Goal: Information Seeking & Learning: Learn about a topic

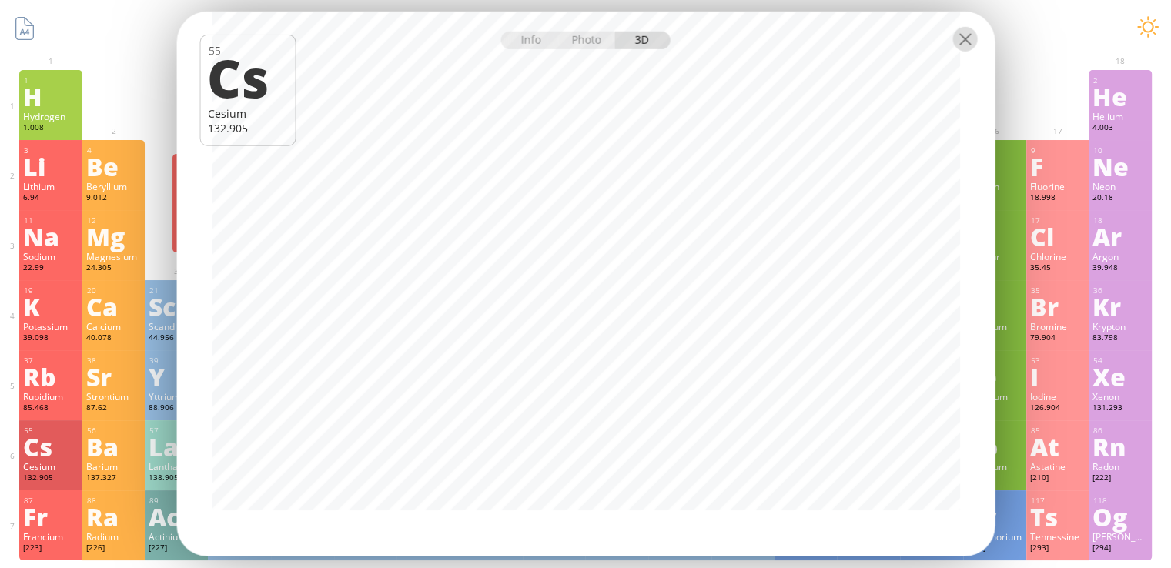
click at [966, 44] on div at bounding box center [964, 39] width 25 height 25
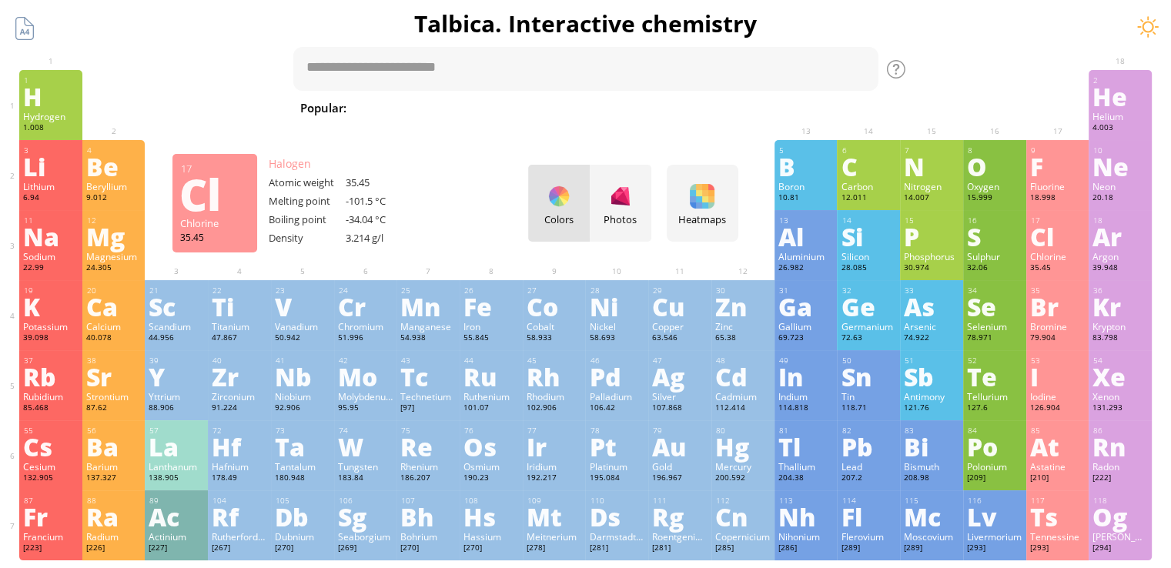
click at [1056, 245] on div "Cl" at bounding box center [1057, 236] width 55 height 25
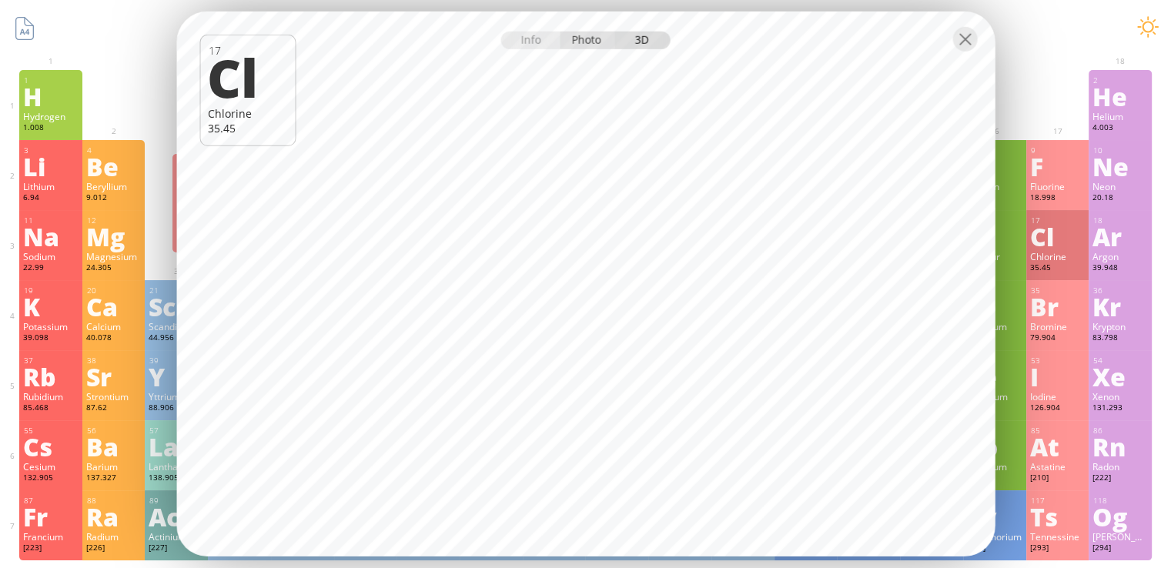
click at [585, 45] on div "Photo" at bounding box center [587, 41] width 55 height 18
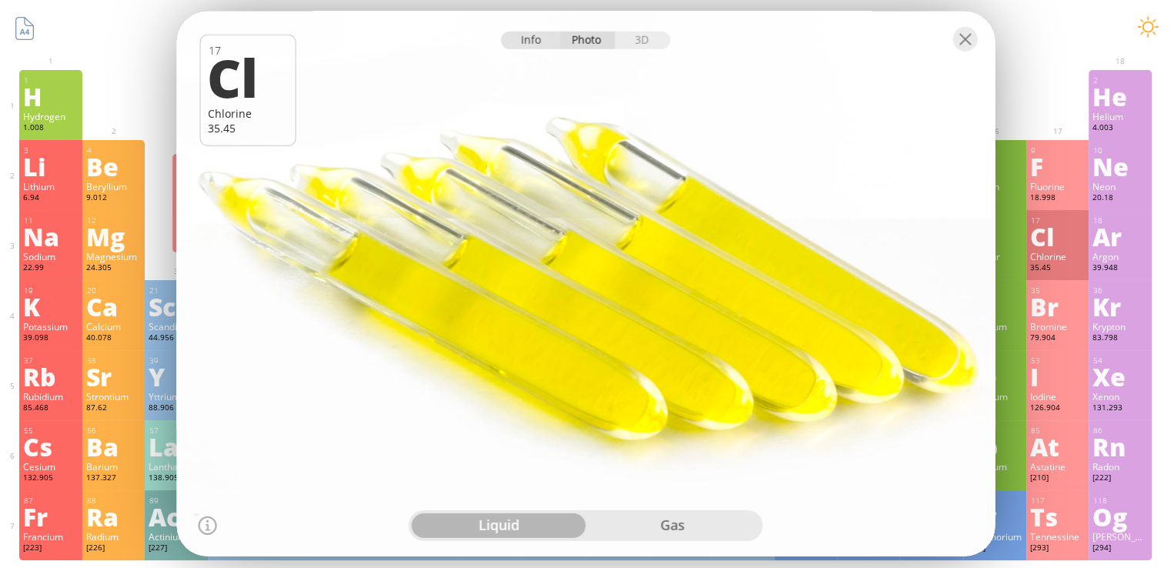
click at [530, 42] on div "Info" at bounding box center [530, 41] width 59 height 18
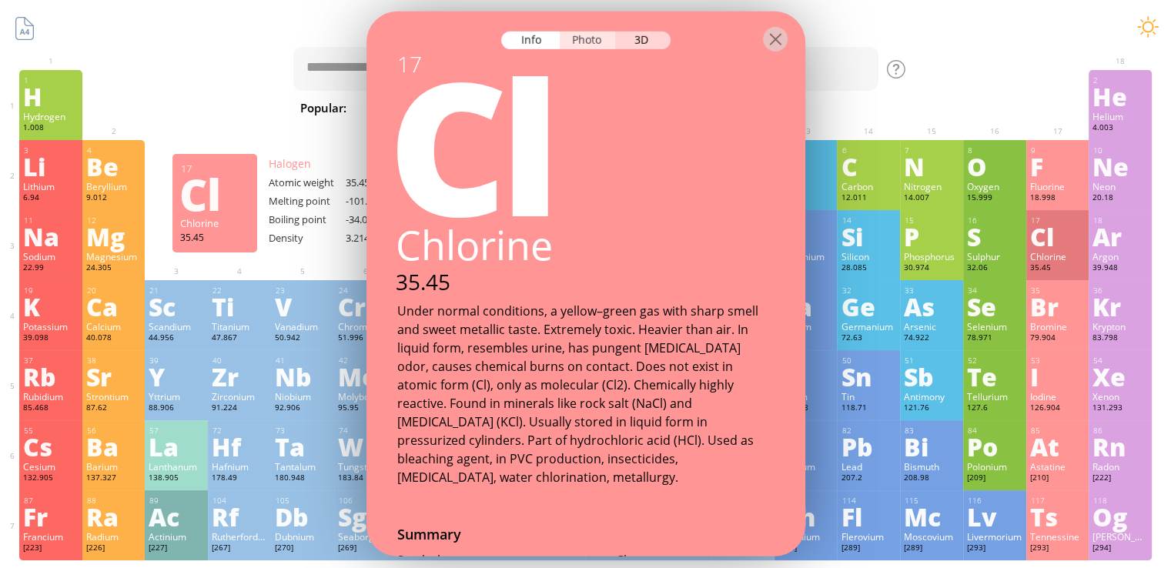
click at [574, 44] on div "Photo" at bounding box center [587, 41] width 55 height 18
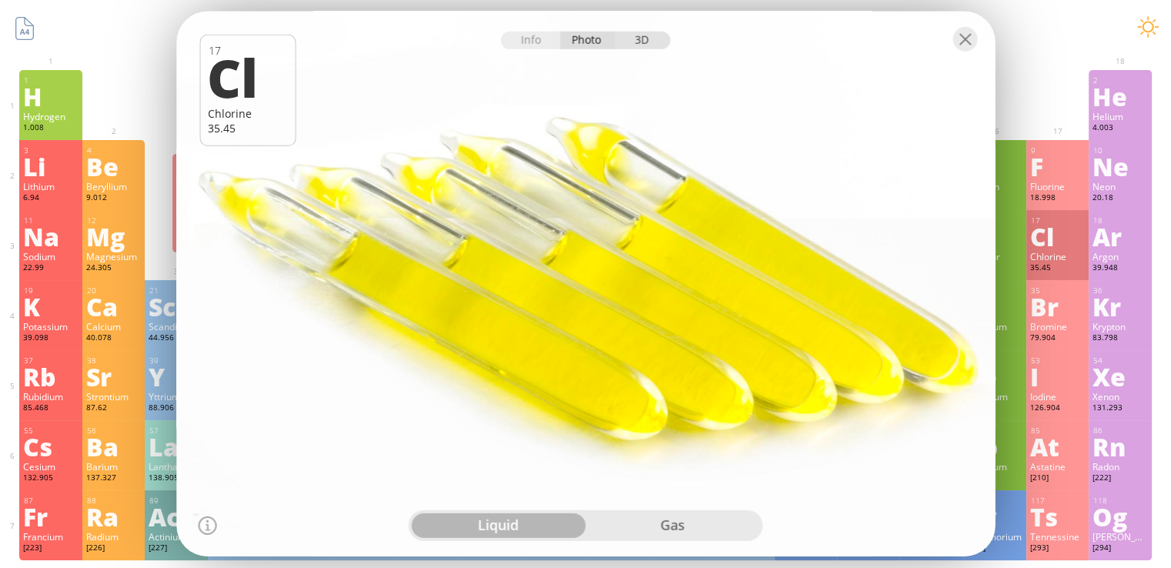
click at [646, 41] on div "3D" at bounding box center [642, 41] width 55 height 18
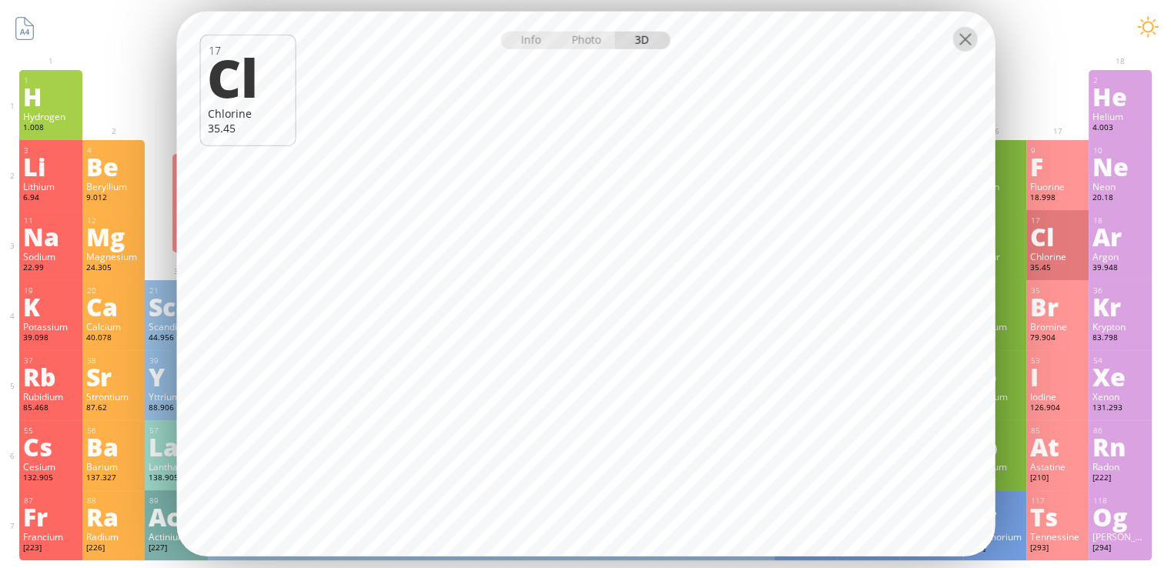
click at [965, 45] on div at bounding box center [964, 39] width 25 height 25
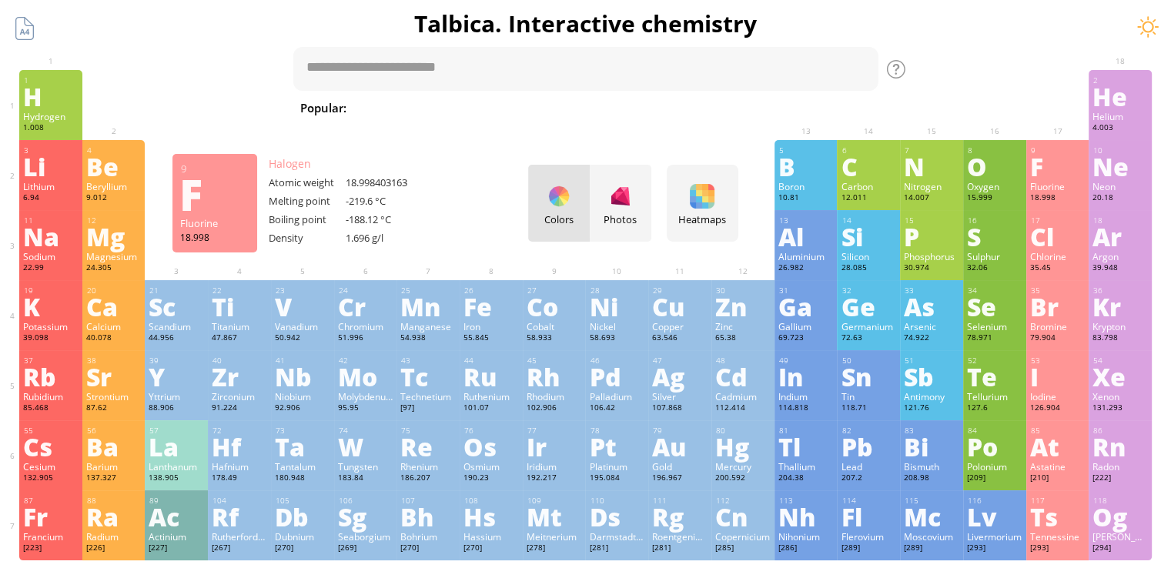
click at [1055, 176] on div "F" at bounding box center [1057, 166] width 55 height 25
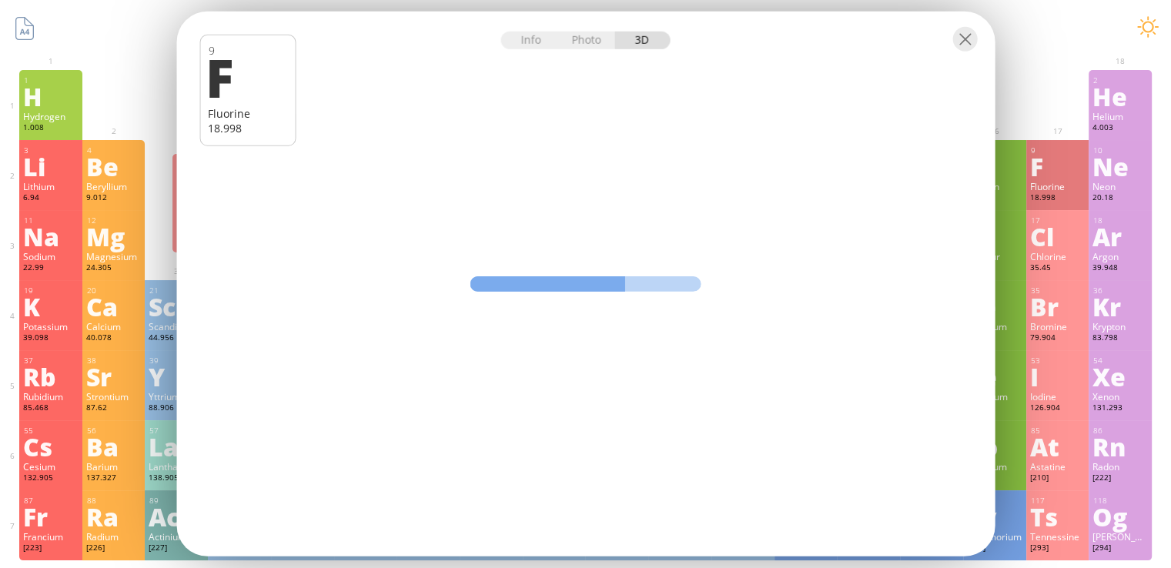
click at [648, 42] on div "Info Photo 3D" at bounding box center [585, 41] width 169 height 18
click at [641, 41] on div "Info Photo 3D" at bounding box center [585, 41] width 169 height 18
click at [595, 41] on div "Photo" at bounding box center [587, 41] width 55 height 18
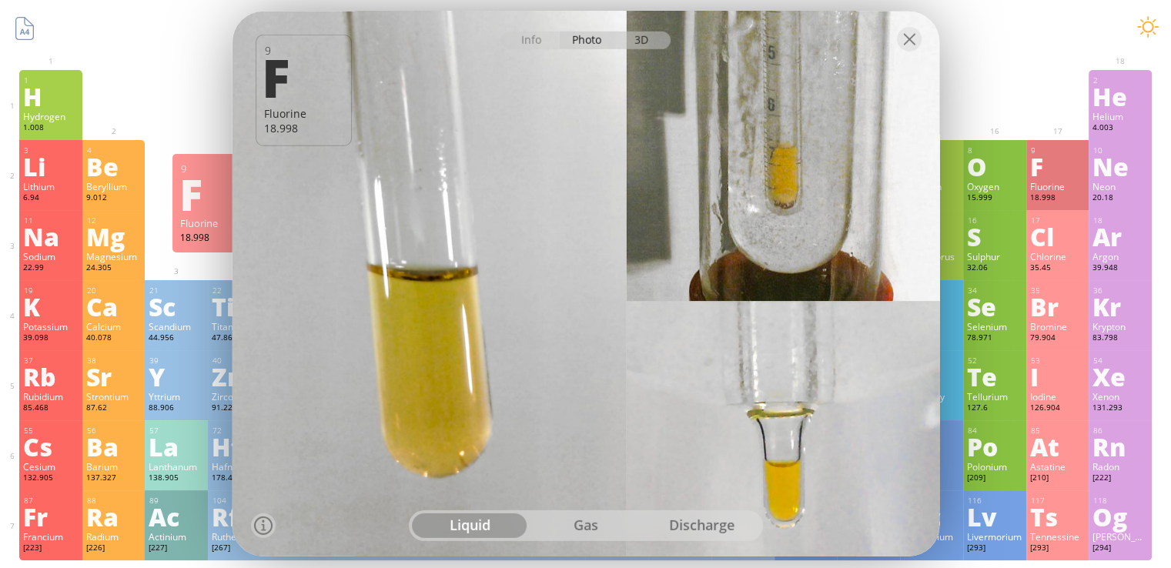
click at [639, 41] on div "3D" at bounding box center [642, 41] width 55 height 18
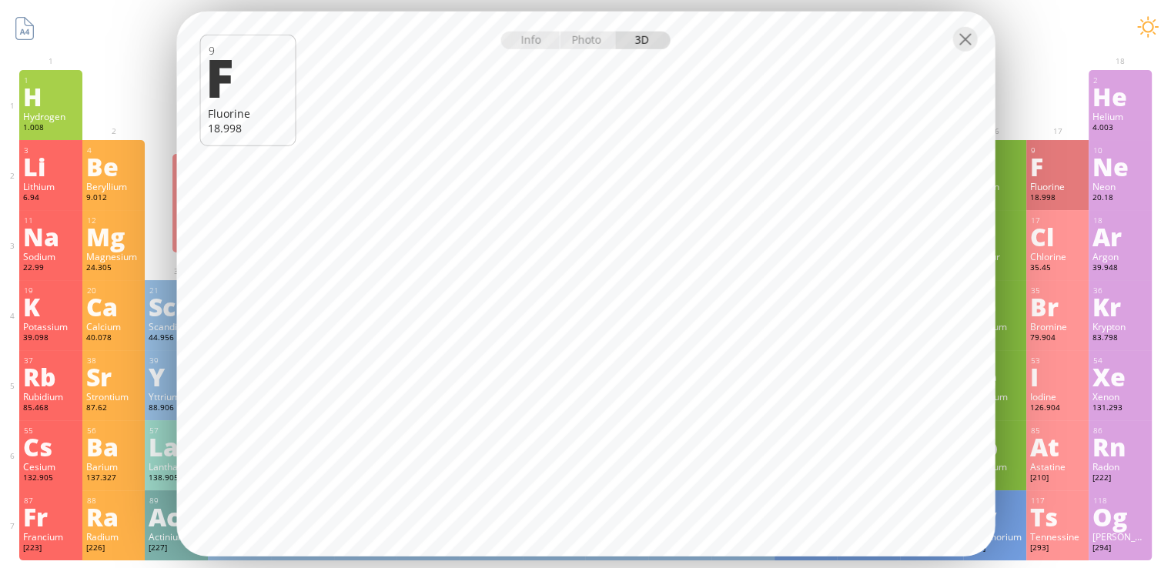
click at [639, 41] on div "Info Photo 3D" at bounding box center [585, 41] width 169 height 18
click at [967, 41] on div at bounding box center [964, 39] width 25 height 25
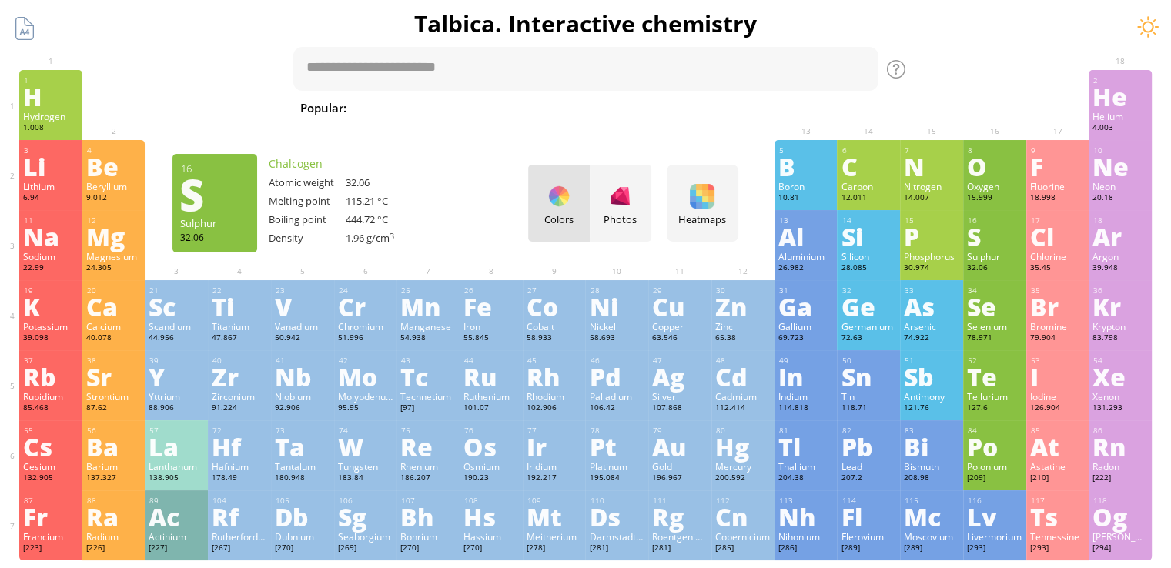
click at [1019, 246] on div "S" at bounding box center [994, 236] width 55 height 25
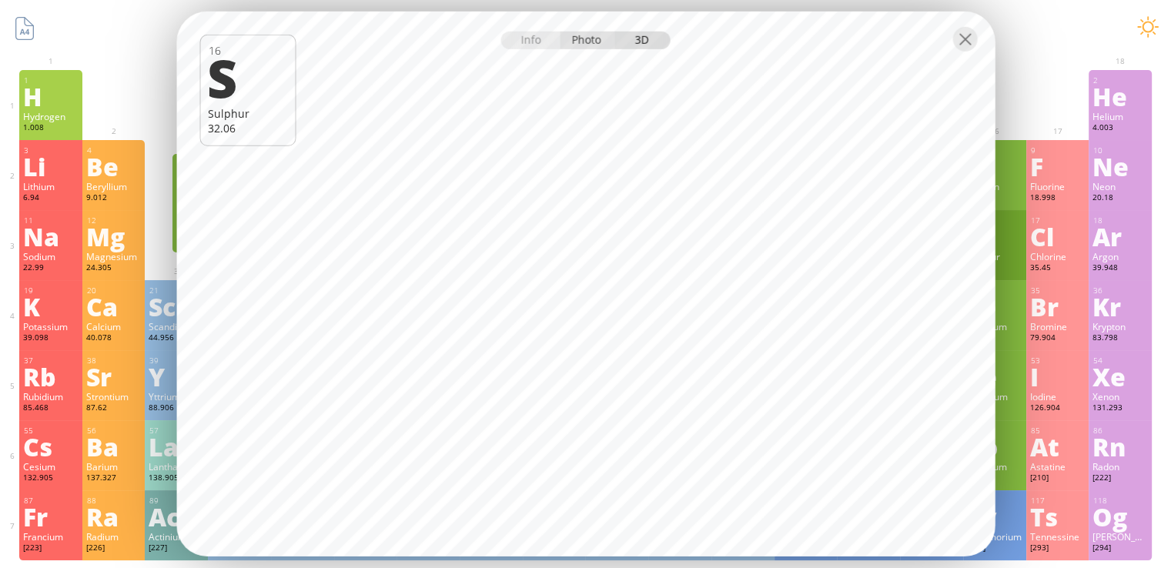
click at [592, 39] on div "Photo" at bounding box center [587, 41] width 55 height 18
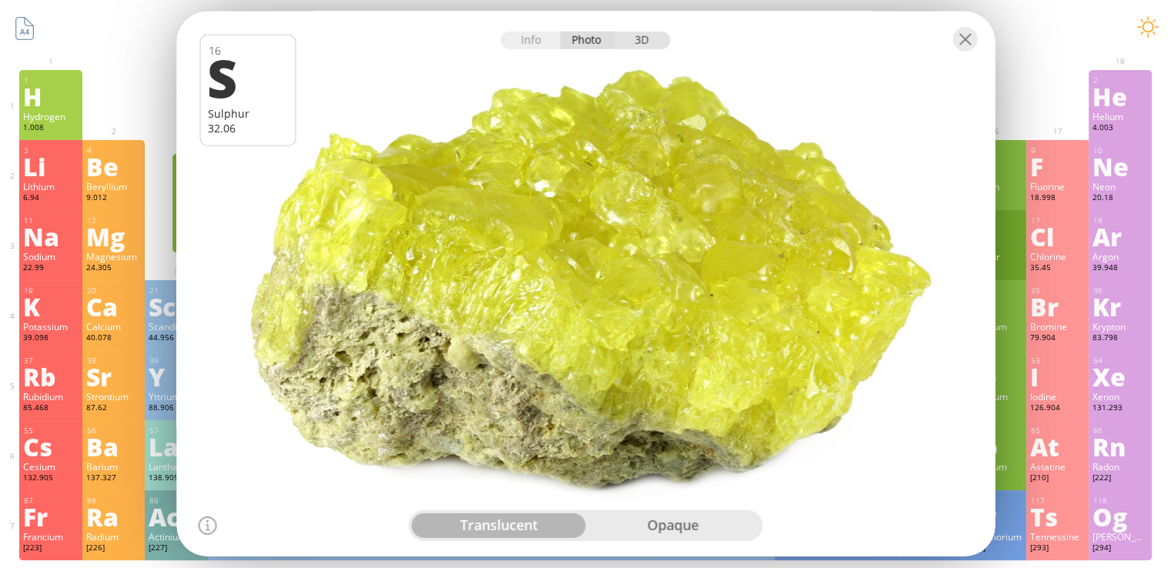
click at [630, 39] on div "3D" at bounding box center [642, 41] width 55 height 18
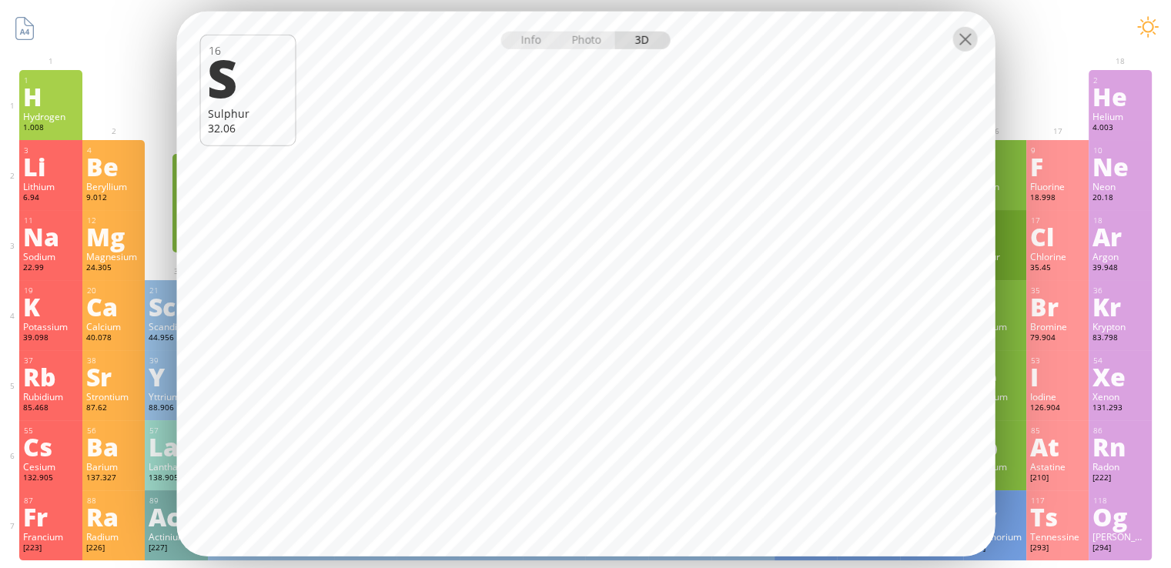
click at [972, 39] on div at bounding box center [964, 39] width 25 height 25
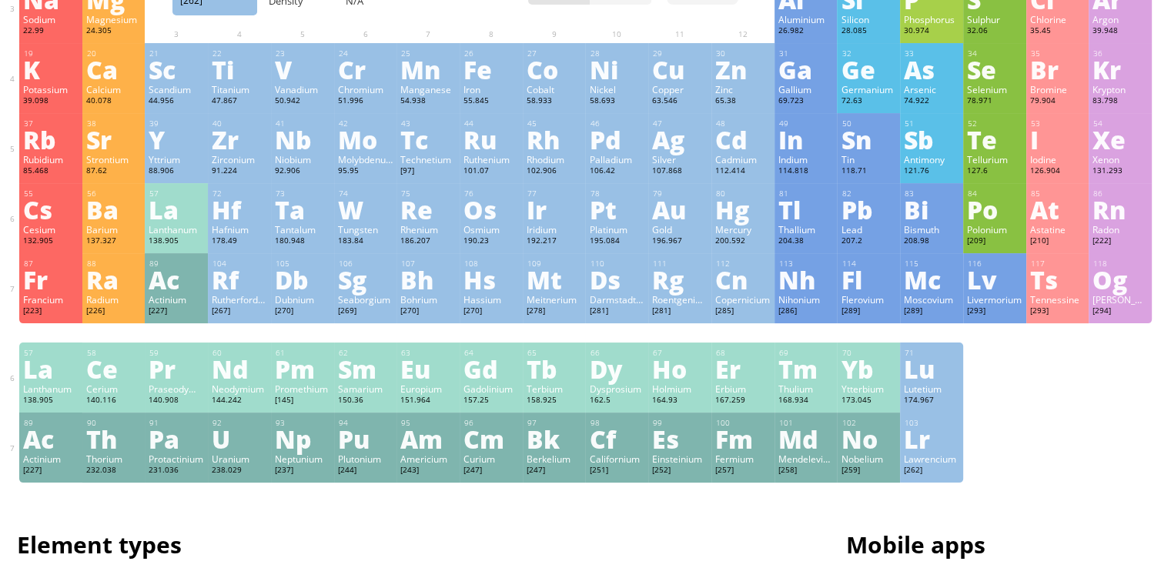
scroll to position [237, 0]
click at [380, 212] on div "W" at bounding box center [365, 209] width 55 height 25
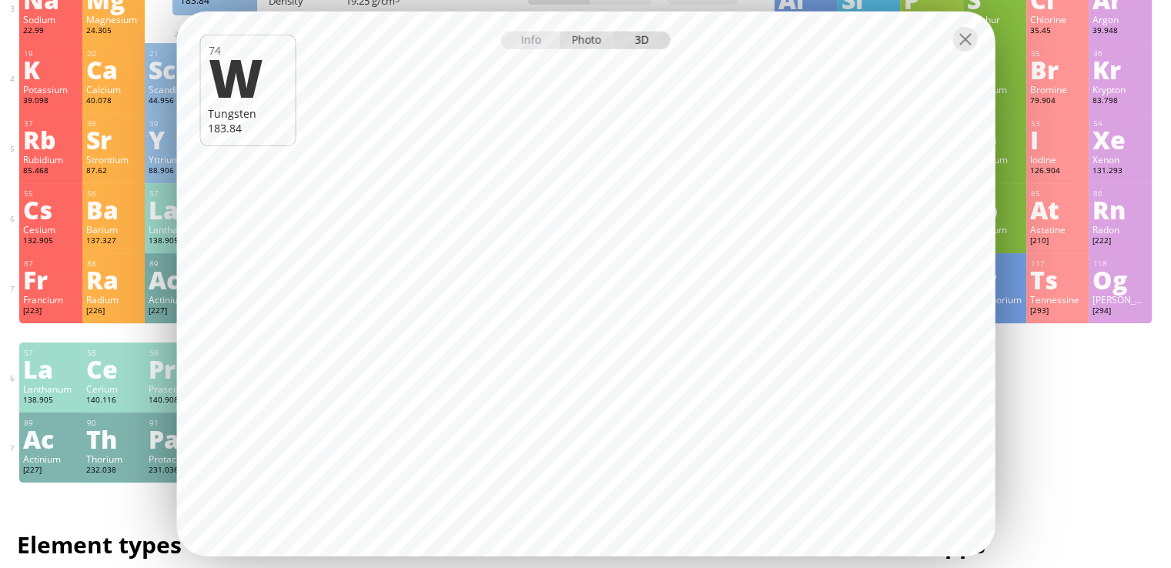
click at [587, 40] on div "Photo" at bounding box center [587, 41] width 55 height 18
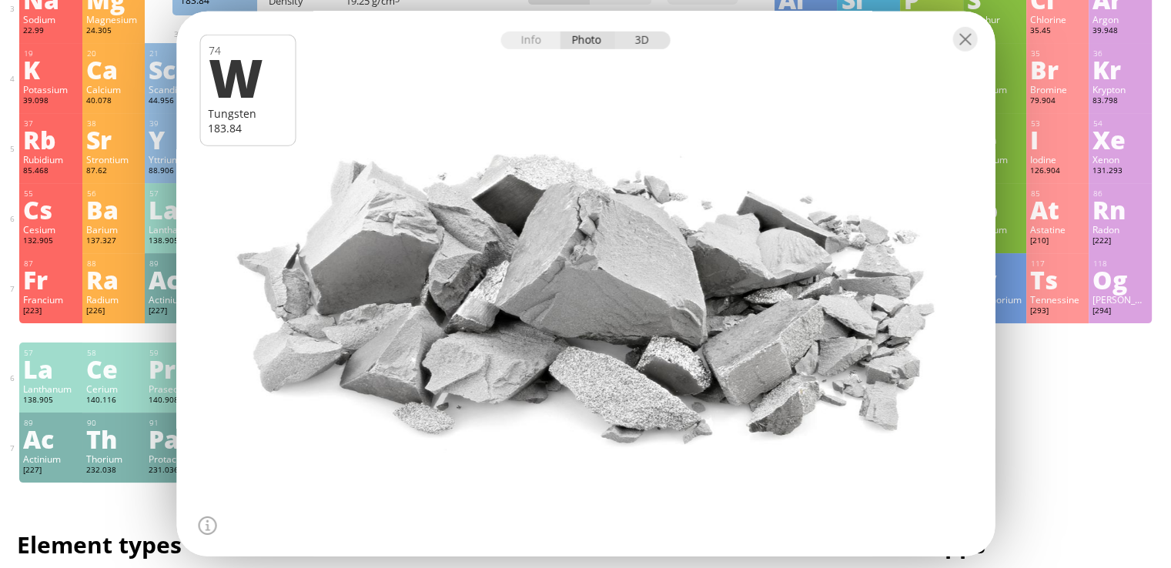
click at [634, 40] on div "3D" at bounding box center [642, 41] width 55 height 18
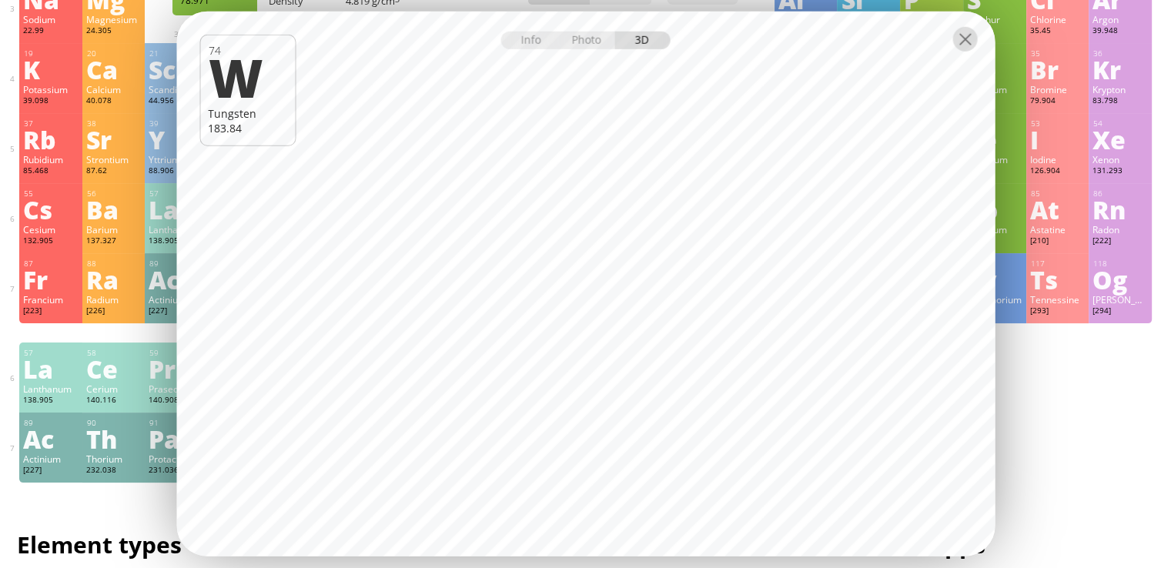
click at [965, 42] on div at bounding box center [964, 39] width 25 height 25
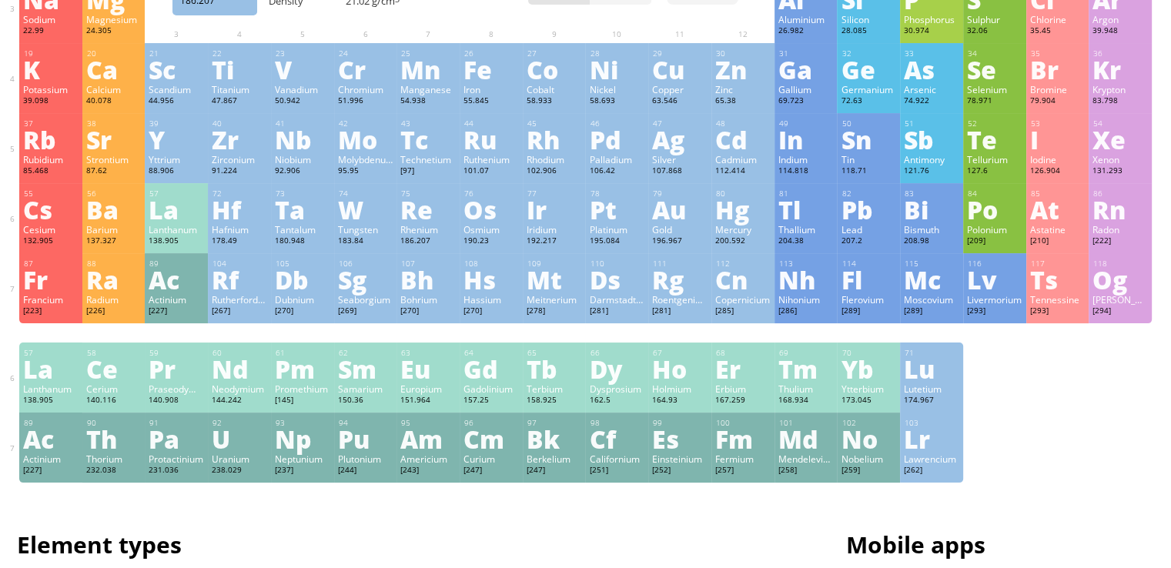
click at [410, 210] on div "Re" at bounding box center [427, 209] width 55 height 25
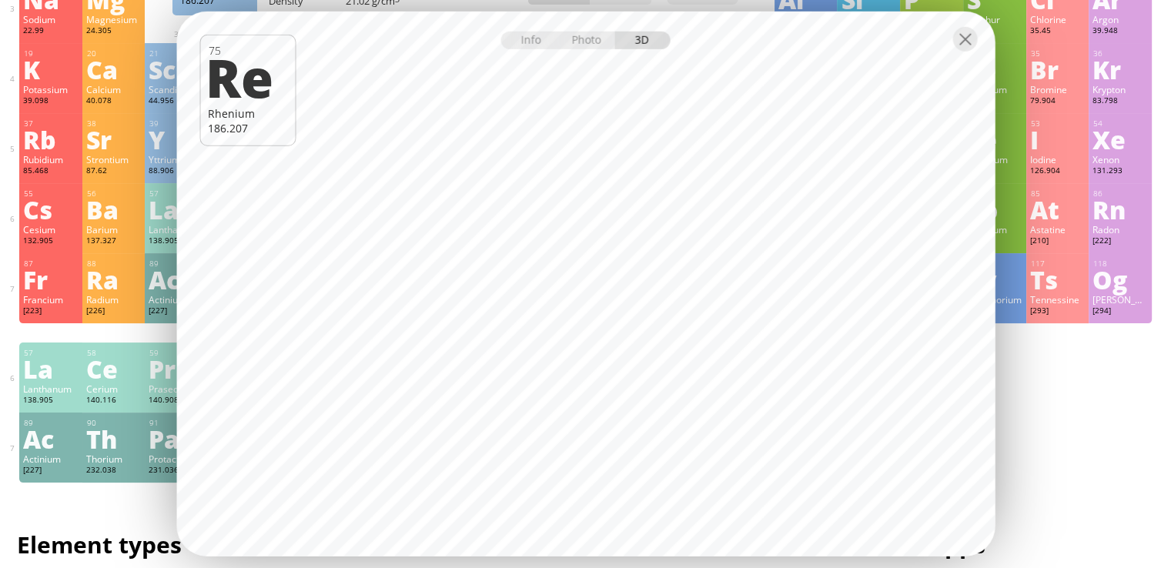
click at [641, 42] on div "Info Photo 3D" at bounding box center [585, 41] width 169 height 18
click at [970, 35] on div at bounding box center [964, 39] width 25 height 25
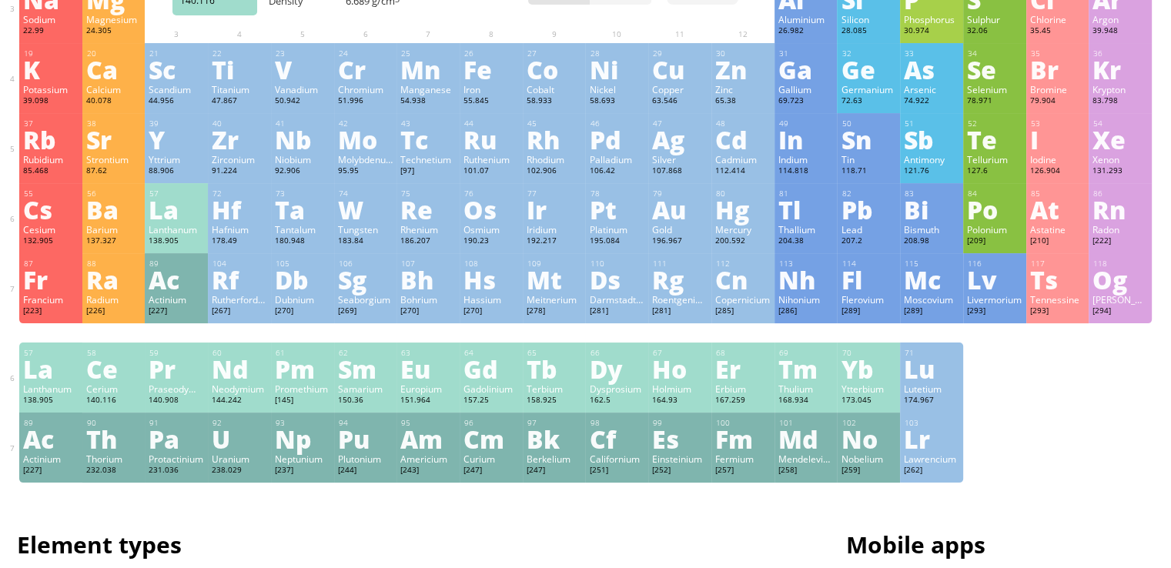
click at [112, 356] on div "Ce" at bounding box center [113, 368] width 55 height 25
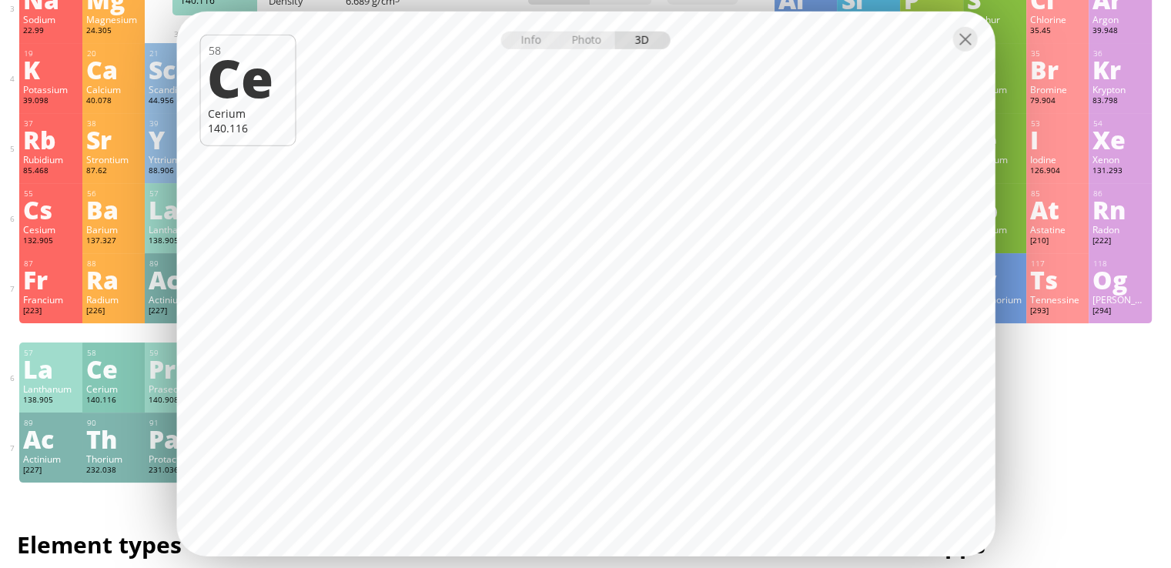
click at [968, 22] on div at bounding box center [585, 39] width 818 height 54
click at [967, 35] on div at bounding box center [964, 39] width 25 height 25
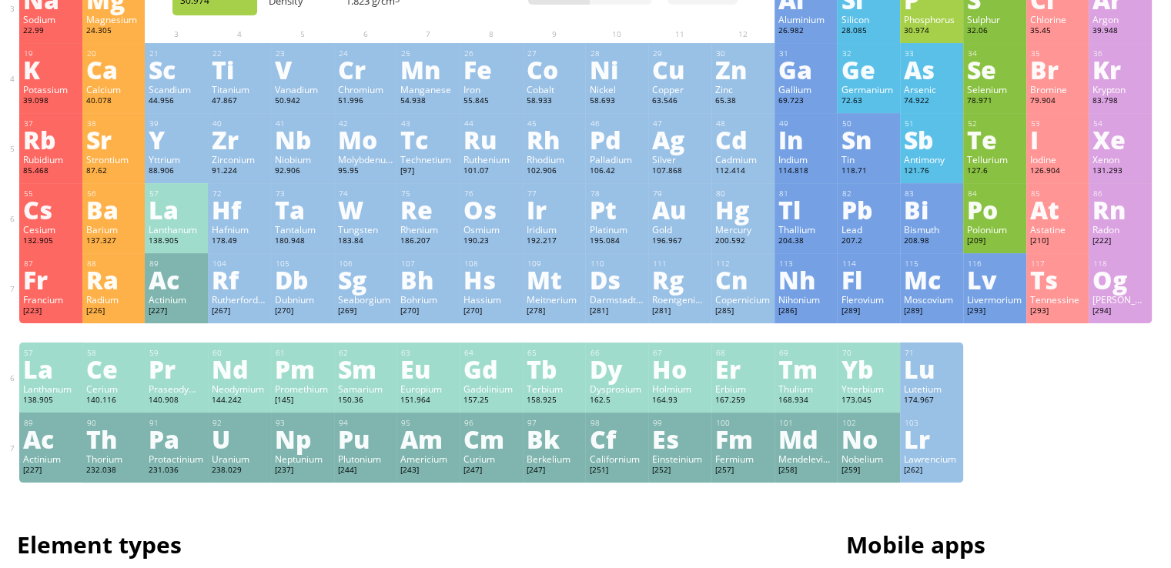
scroll to position [0, 0]
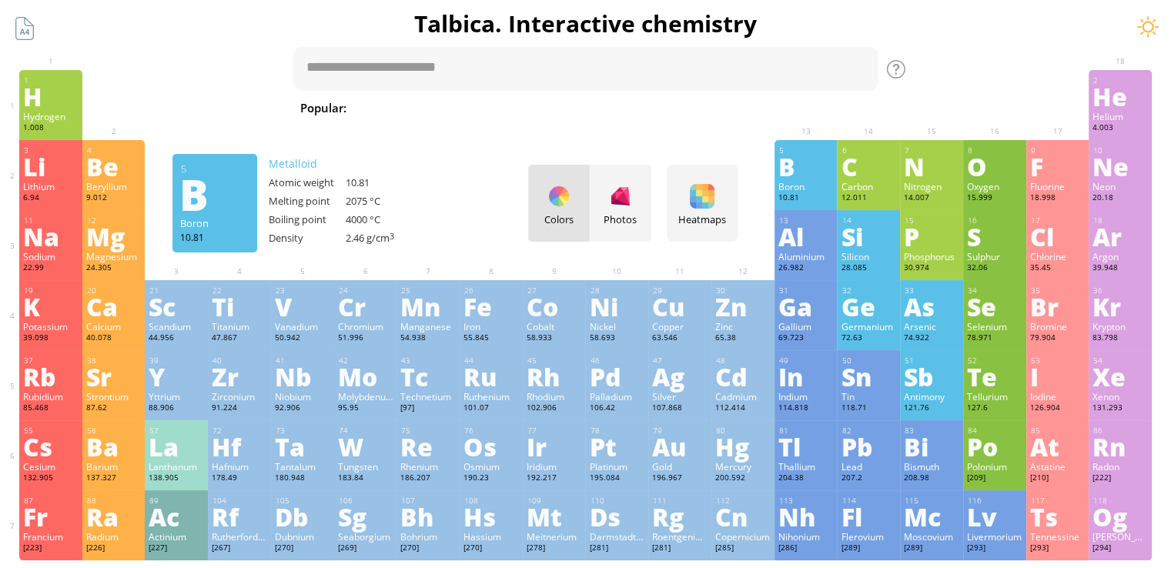
click at [431, 69] on div "tab" at bounding box center [433, 68] width 46 height 23
type textarea "******"
click at [828, 69] on div "Show info" at bounding box center [839, 69] width 77 height 17
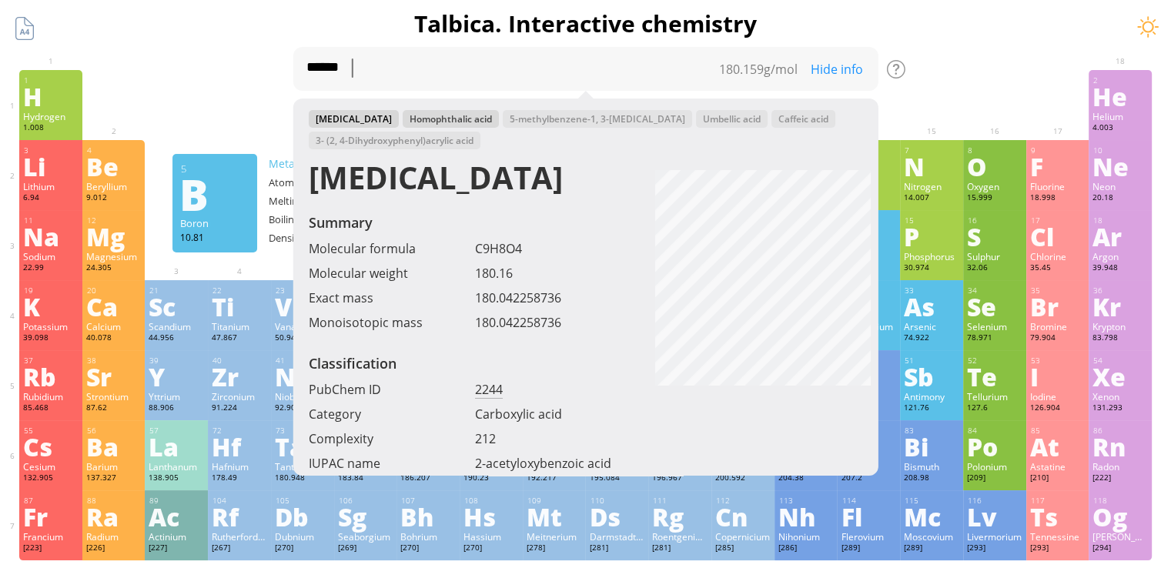
click at [434, 121] on div "Homophthalic acid" at bounding box center [450, 119] width 96 height 18
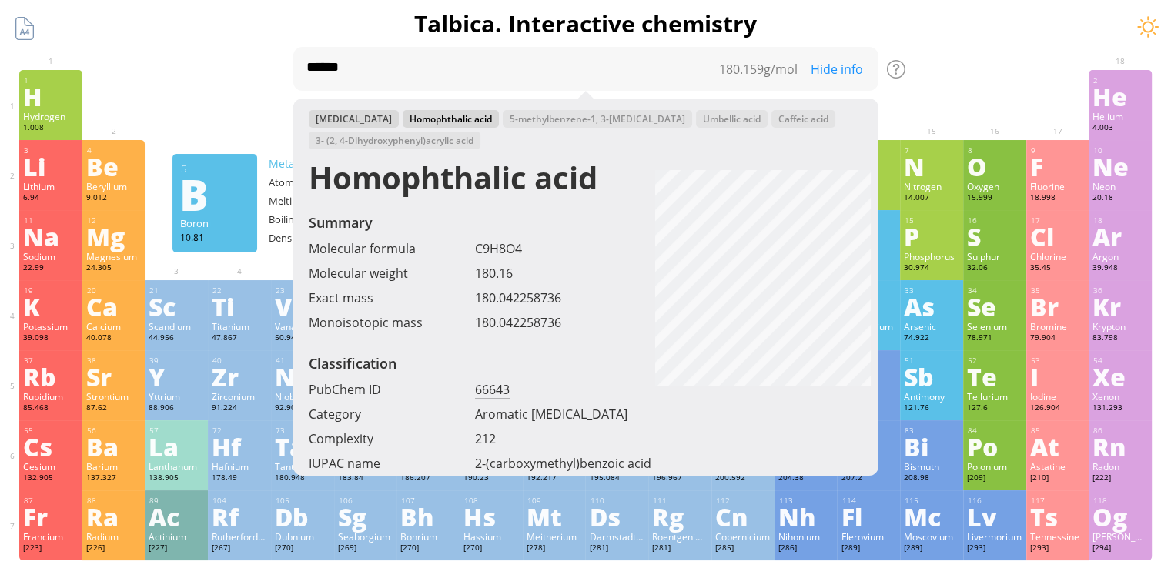
click at [339, 117] on div "[MEDICAL_DATA]" at bounding box center [353, 119] width 90 height 18
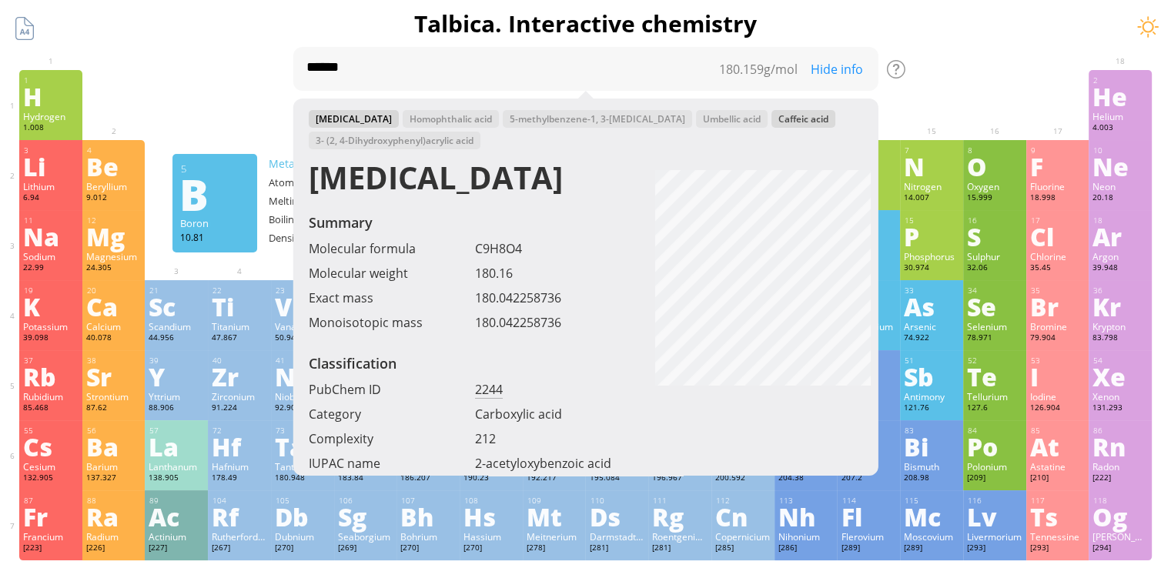
click at [771, 115] on div "Caffeic acid" at bounding box center [803, 119] width 64 height 18
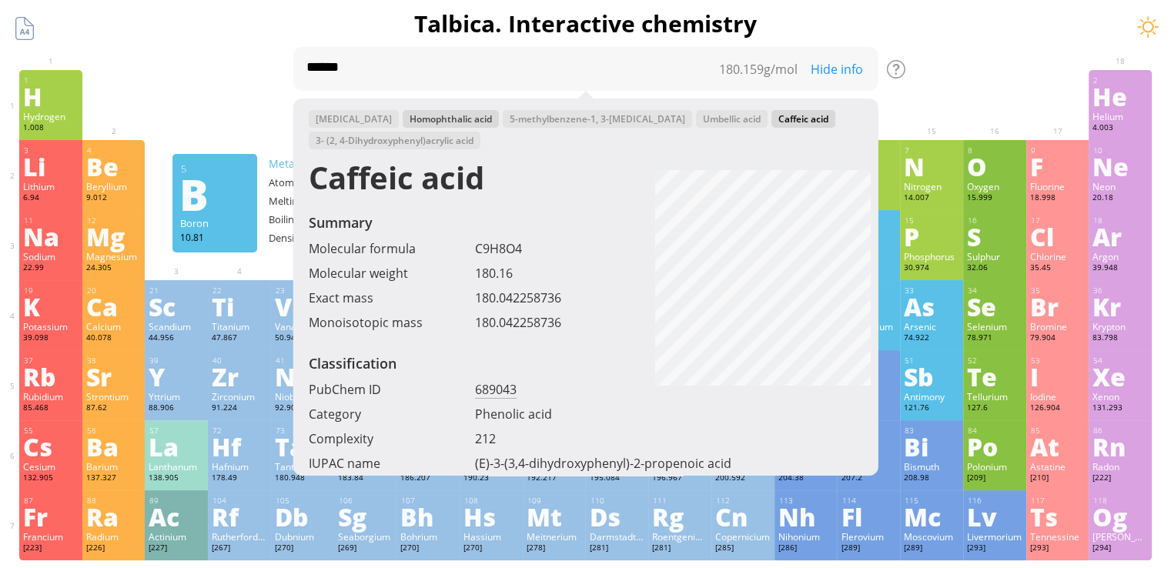
click at [402, 117] on div "Homophthalic acid" at bounding box center [450, 119] width 96 height 18
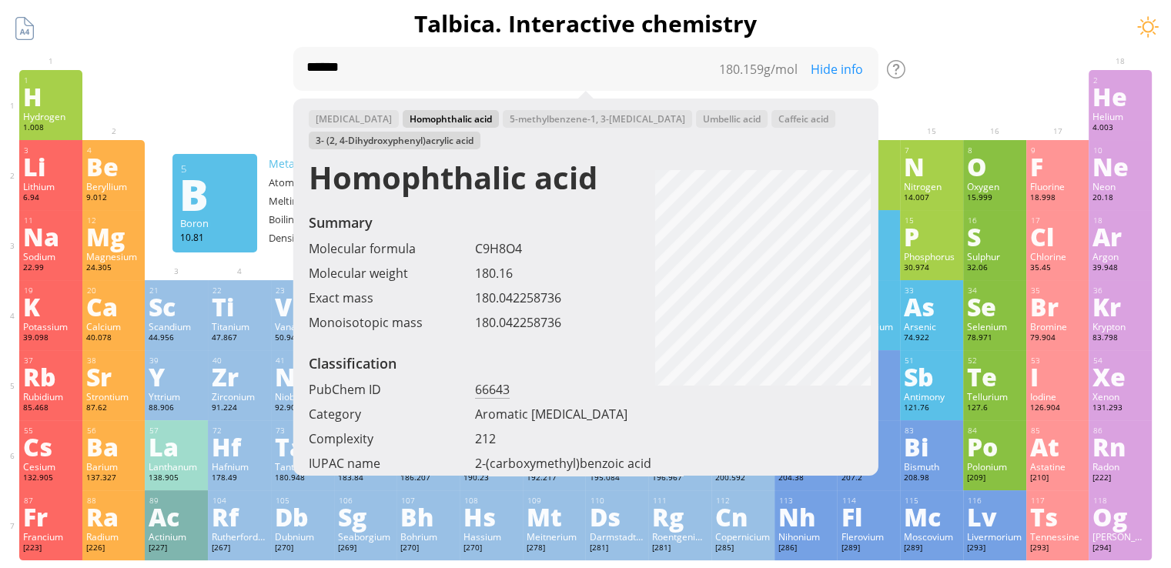
click at [465, 136] on div "3- (2, 4-Dihydroxyphenyl)acrylic acid" at bounding box center [394, 141] width 172 height 18
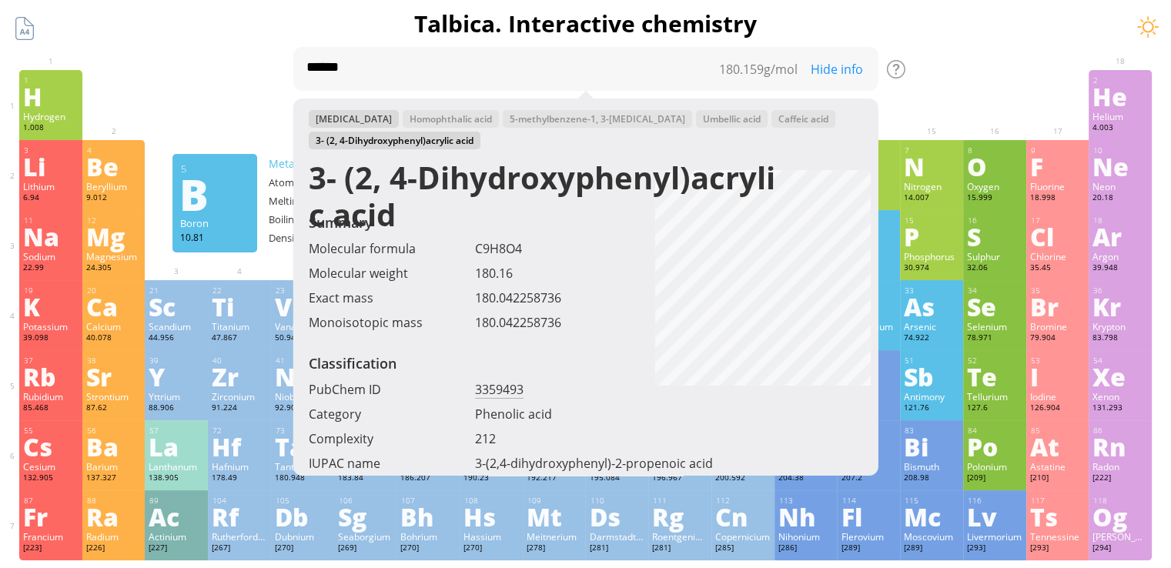
click at [336, 119] on div "[MEDICAL_DATA]" at bounding box center [353, 119] width 90 height 18
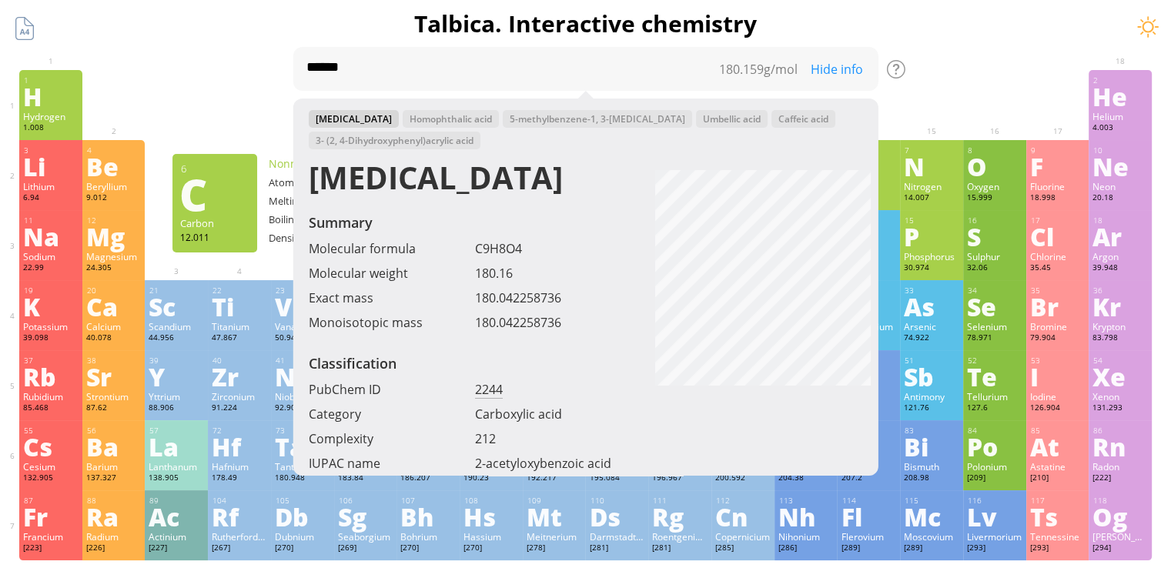
click at [998, 87] on div at bounding box center [994, 81] width 55 height 12
